Goal: Task Accomplishment & Management: Manage account settings

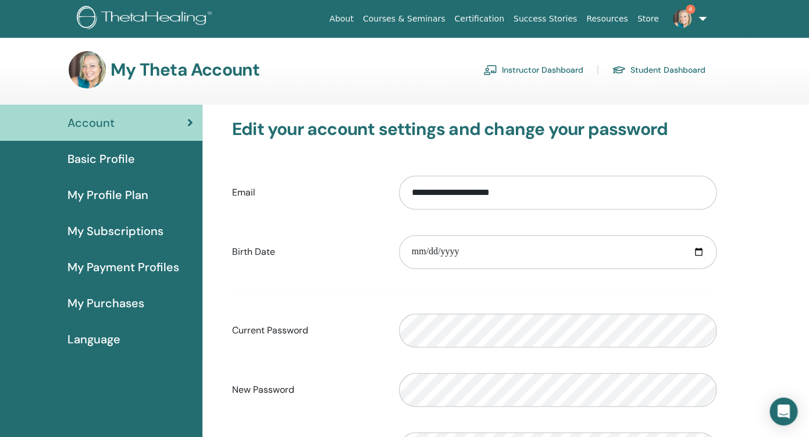
click at [525, 76] on link "Instructor Dashboard" at bounding box center [533, 69] width 100 height 19
click at [523, 69] on link "Instructor Dashboard" at bounding box center [533, 69] width 100 height 19
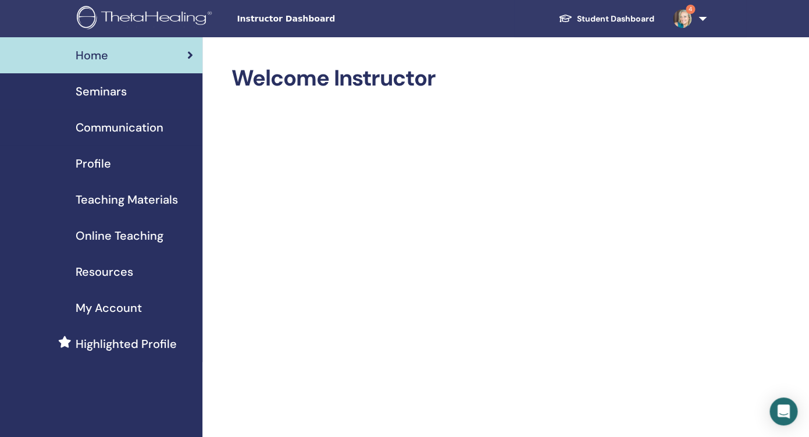
click at [106, 92] on span "Seminars" at bounding box center [101, 91] width 51 height 17
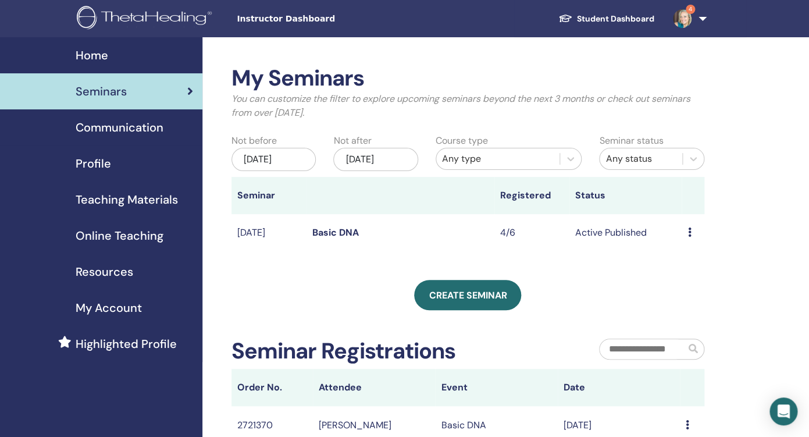
click at [690, 234] on icon at bounding box center [688, 231] width 3 height 9
click at [690, 234] on div "Preview Edit Attendees Cancel" at bounding box center [689, 270] width 64 height 72
click at [690, 234] on icon at bounding box center [688, 231] width 3 height 9
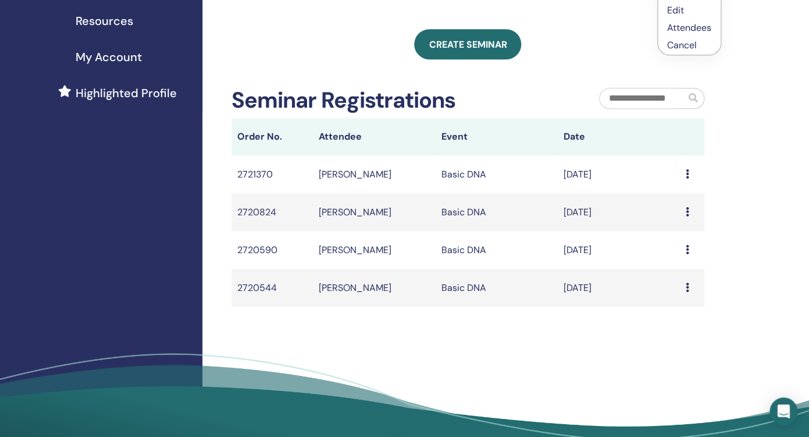
scroll to position [259, 0]
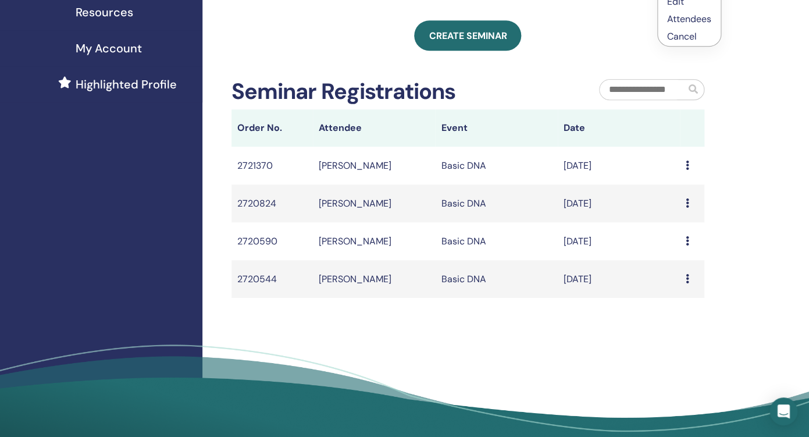
click at [689, 279] on icon at bounding box center [687, 278] width 3 height 9
click at [719, 258] on div "My Seminars You can customize the filter to explore upcoming seminars beyond th…" at bounding box center [505, 119] width 607 height 683
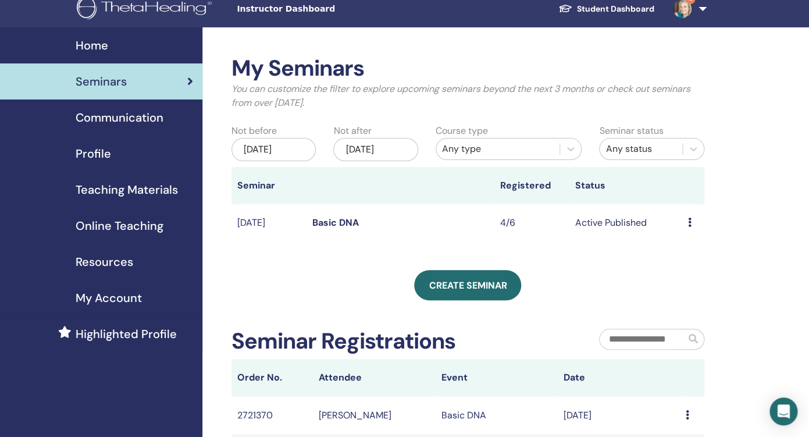
scroll to position [0, 0]
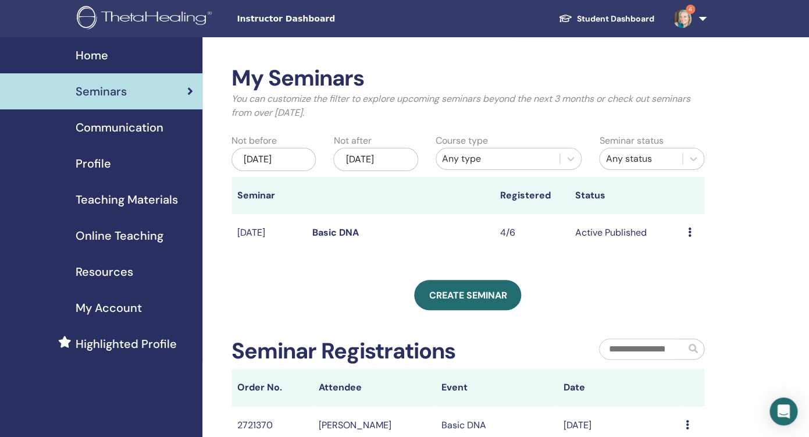
click at [691, 233] on div "Preview Edit Attendees Cancel" at bounding box center [692, 233] width 11 height 14
click at [679, 260] on link "Edit" at bounding box center [676, 260] width 17 height 12
click at [690, 231] on icon at bounding box center [688, 231] width 3 height 9
click at [694, 277] on link "Attendees" at bounding box center [688, 276] width 44 height 12
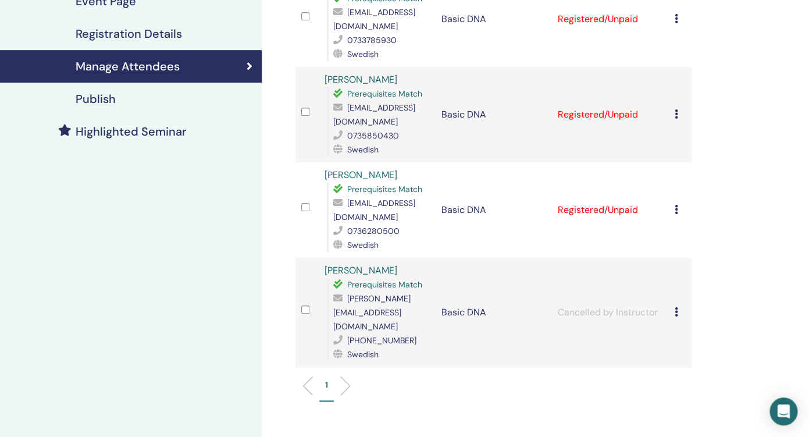
scroll to position [220, 0]
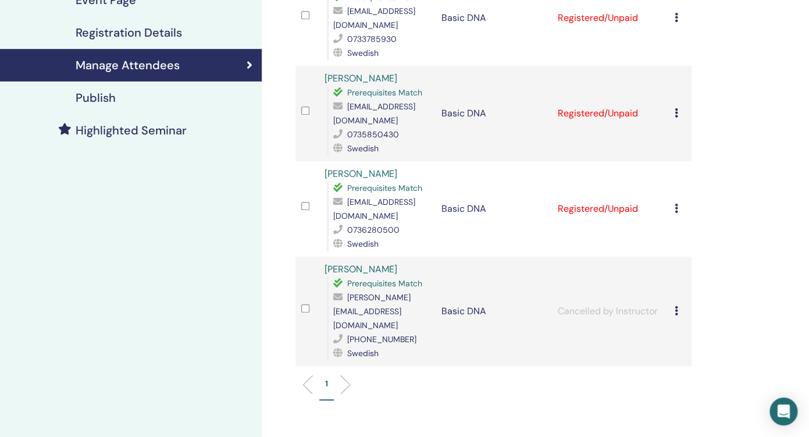
click at [348, 375] on li at bounding box center [341, 385] width 20 height 20
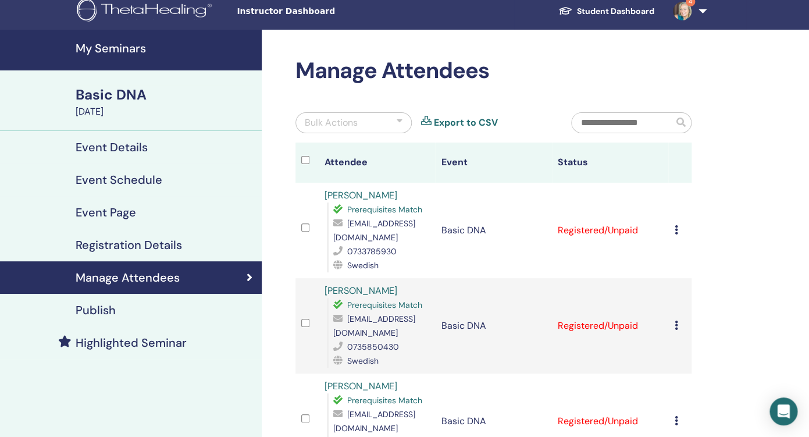
scroll to position [0, 0]
